Goal: Find specific page/section: Find specific page/section

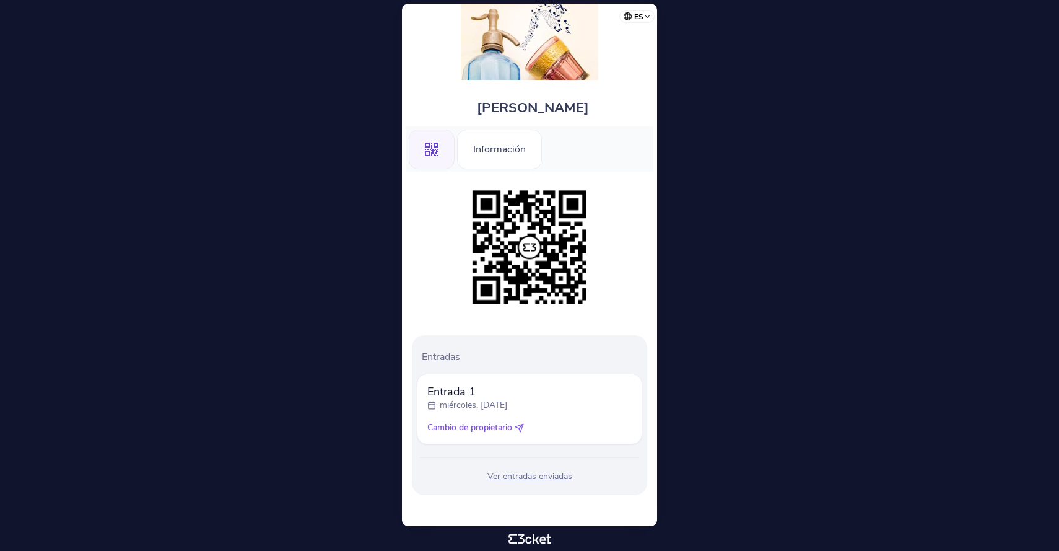
scroll to position [14, 0]
click at [490, 160] on div "Información" at bounding box center [499, 149] width 85 height 40
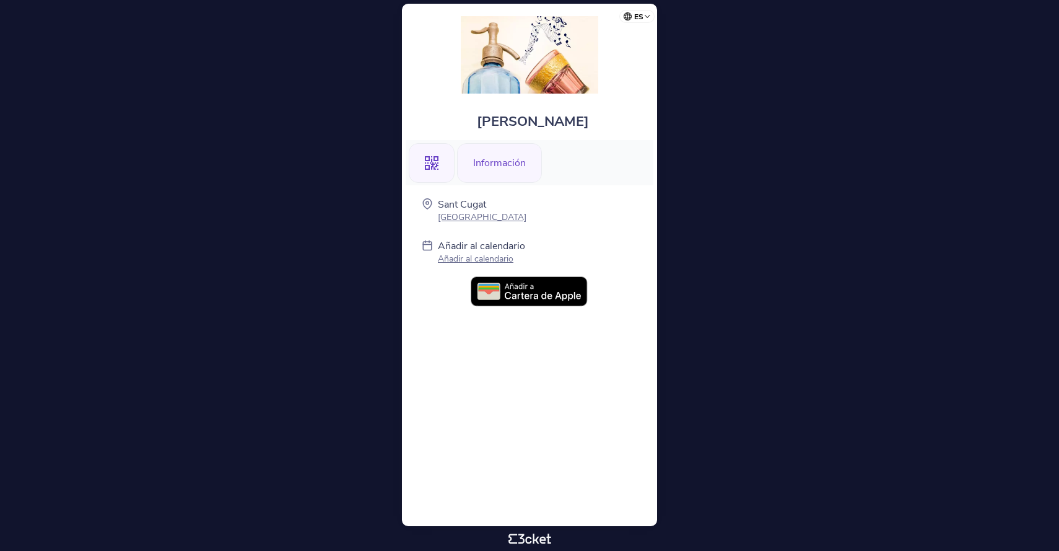
click at [438, 155] on div ".st0{fill-rule:evenodd;clip-rule:evenodd;}" at bounding box center [432, 163] width 46 height 40
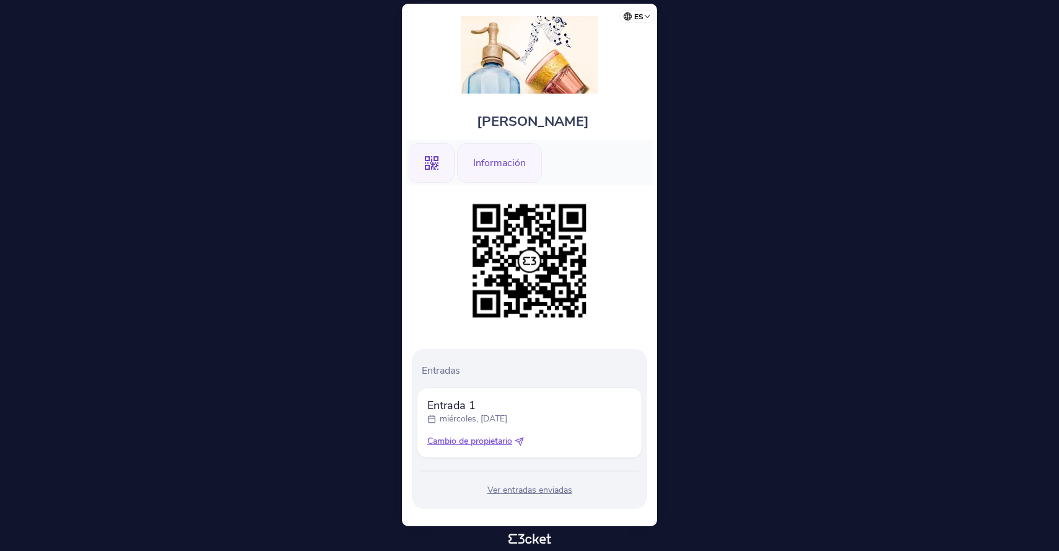
click at [482, 165] on div "Información" at bounding box center [499, 163] width 85 height 40
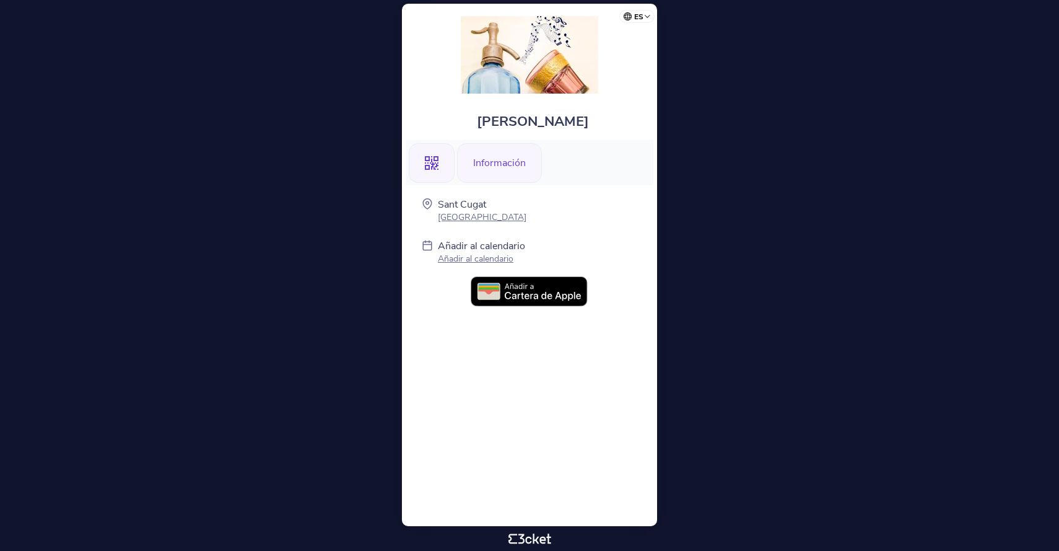
click at [443, 164] on div ".st0{fill-rule:evenodd;clip-rule:evenodd;}" at bounding box center [432, 163] width 46 height 40
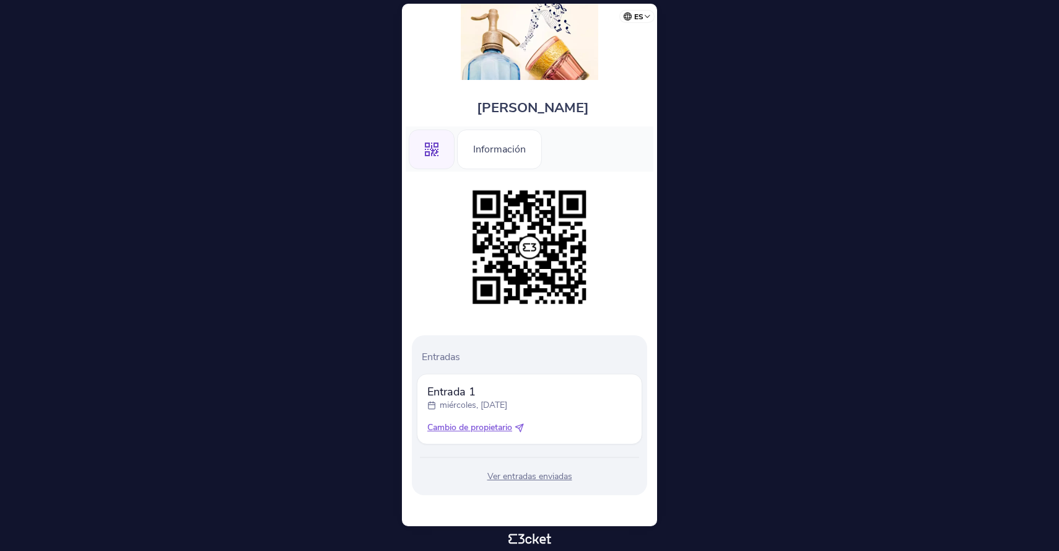
scroll to position [14, 0]
click at [515, 474] on div "Ver entradas enviadas" at bounding box center [529, 476] width 225 height 12
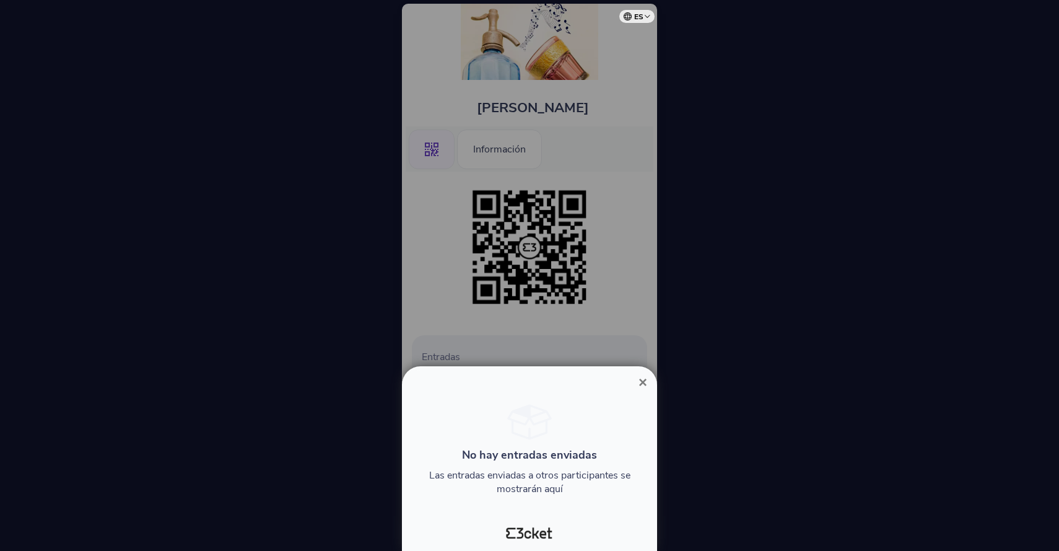
click at [640, 382] on span "×" at bounding box center [643, 381] width 9 height 17
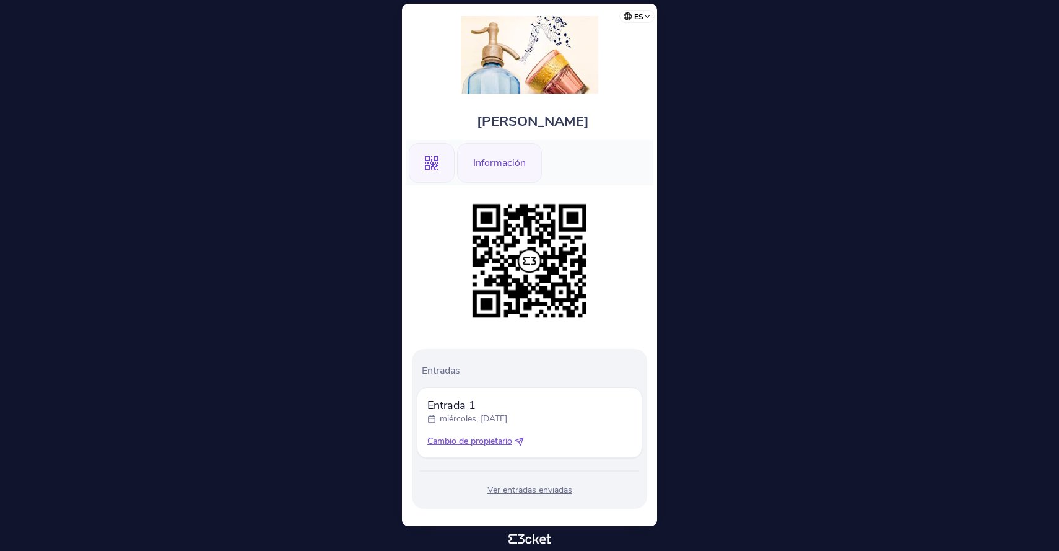
click at [497, 170] on div "Información" at bounding box center [499, 163] width 85 height 40
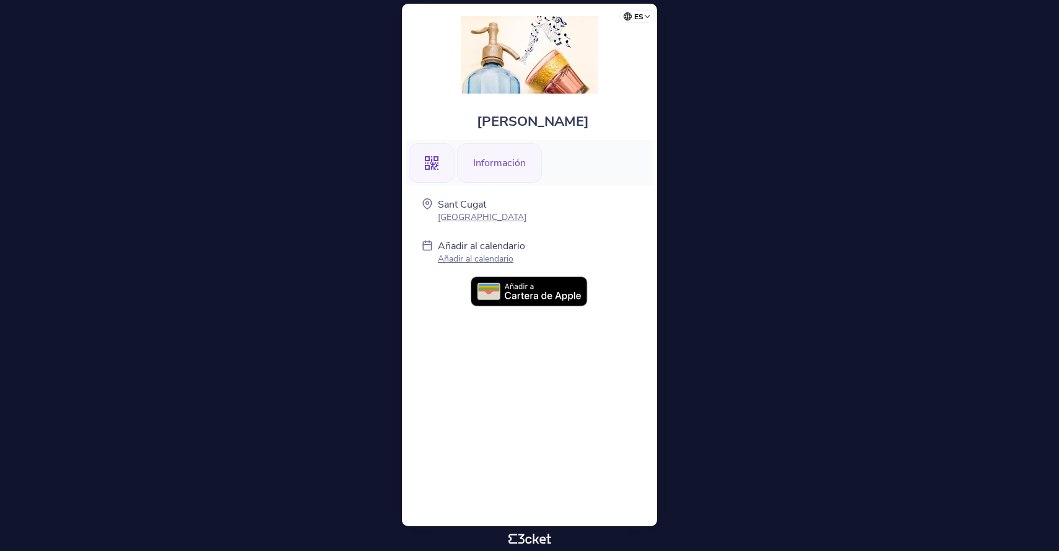
click at [444, 161] on div ".st0{fill-rule:evenodd;clip-rule:evenodd;}" at bounding box center [432, 163] width 46 height 40
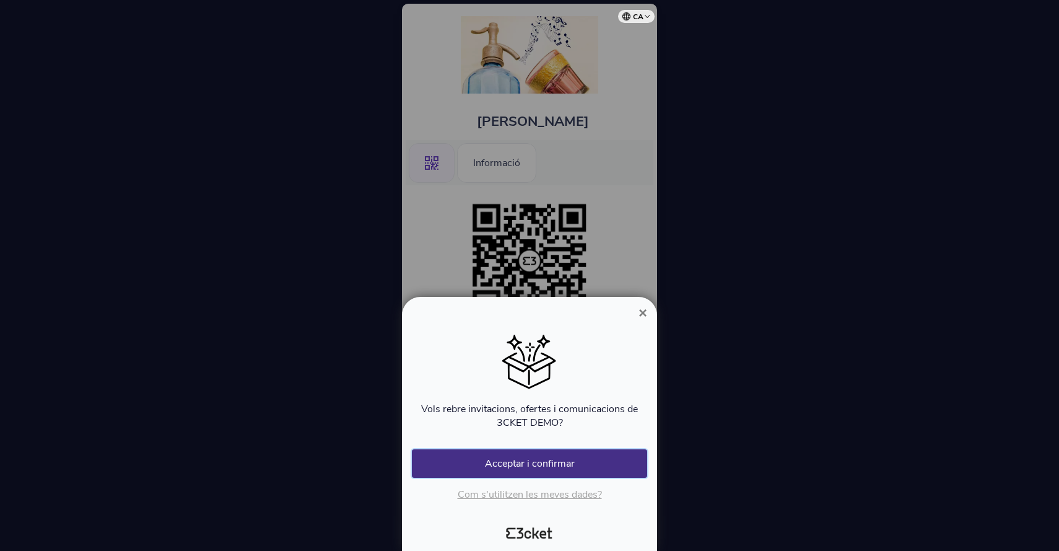
click at [531, 461] on button "Acceptar i confirmar" at bounding box center [529, 463] width 235 height 28
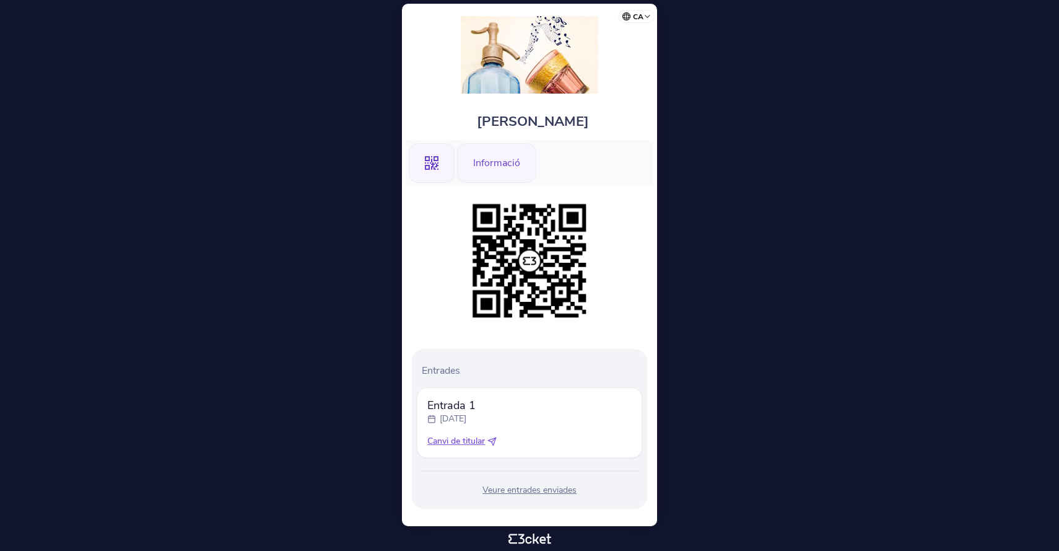
click at [486, 149] on div "Informació" at bounding box center [496, 163] width 79 height 40
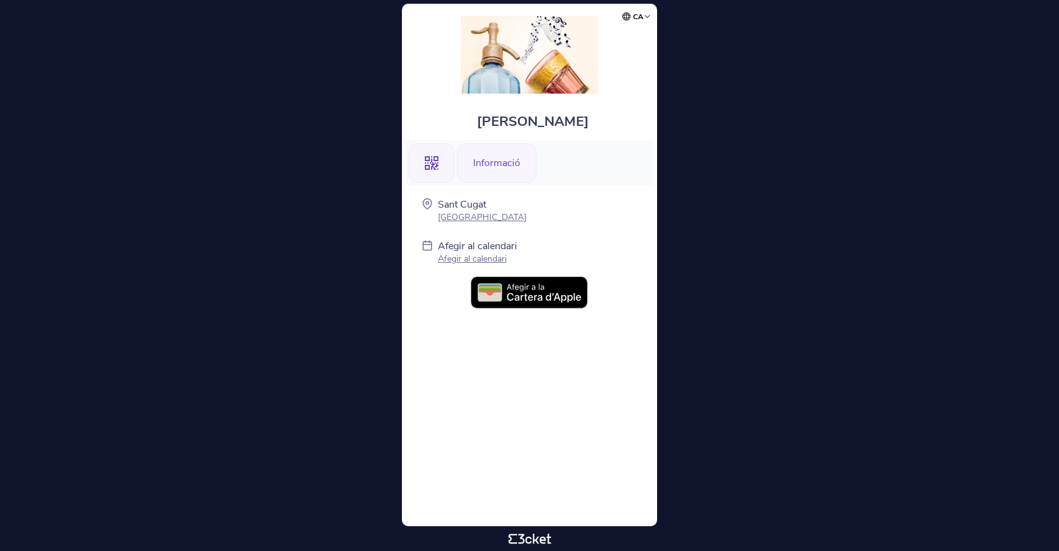
click at [449, 161] on div ".st0{fill-rule:evenodd;clip-rule:evenodd;}" at bounding box center [432, 163] width 46 height 40
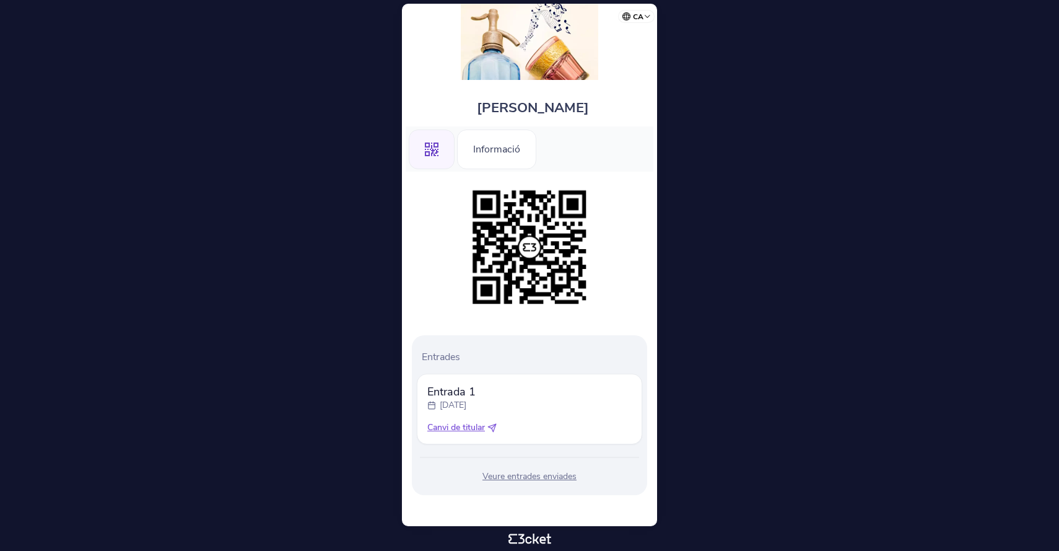
scroll to position [14, 0]
click at [493, 479] on div "Veure entrades enviades" at bounding box center [529, 476] width 225 height 12
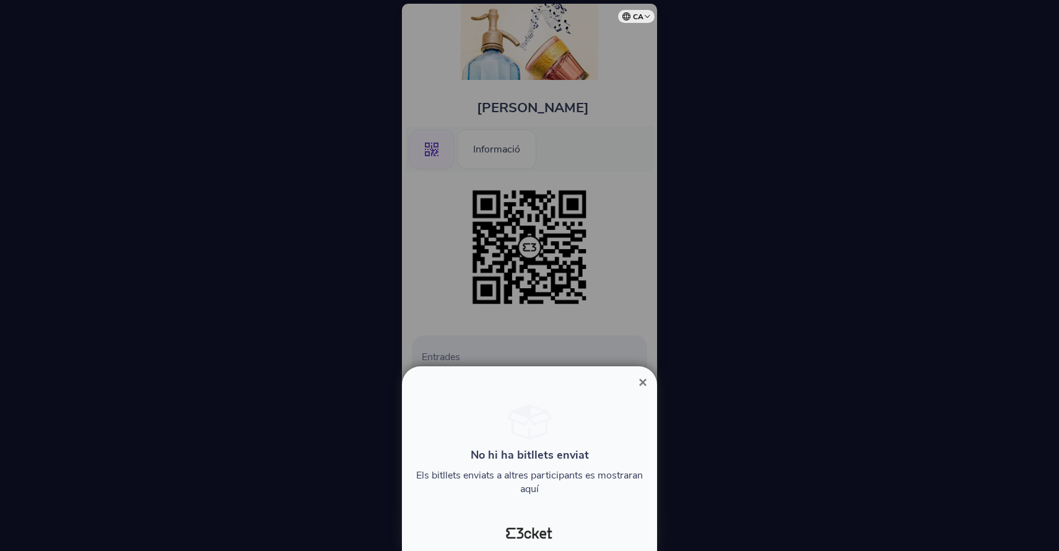
click at [639, 384] on span "×" at bounding box center [643, 381] width 9 height 17
